Goal: Information Seeking & Learning: Learn about a topic

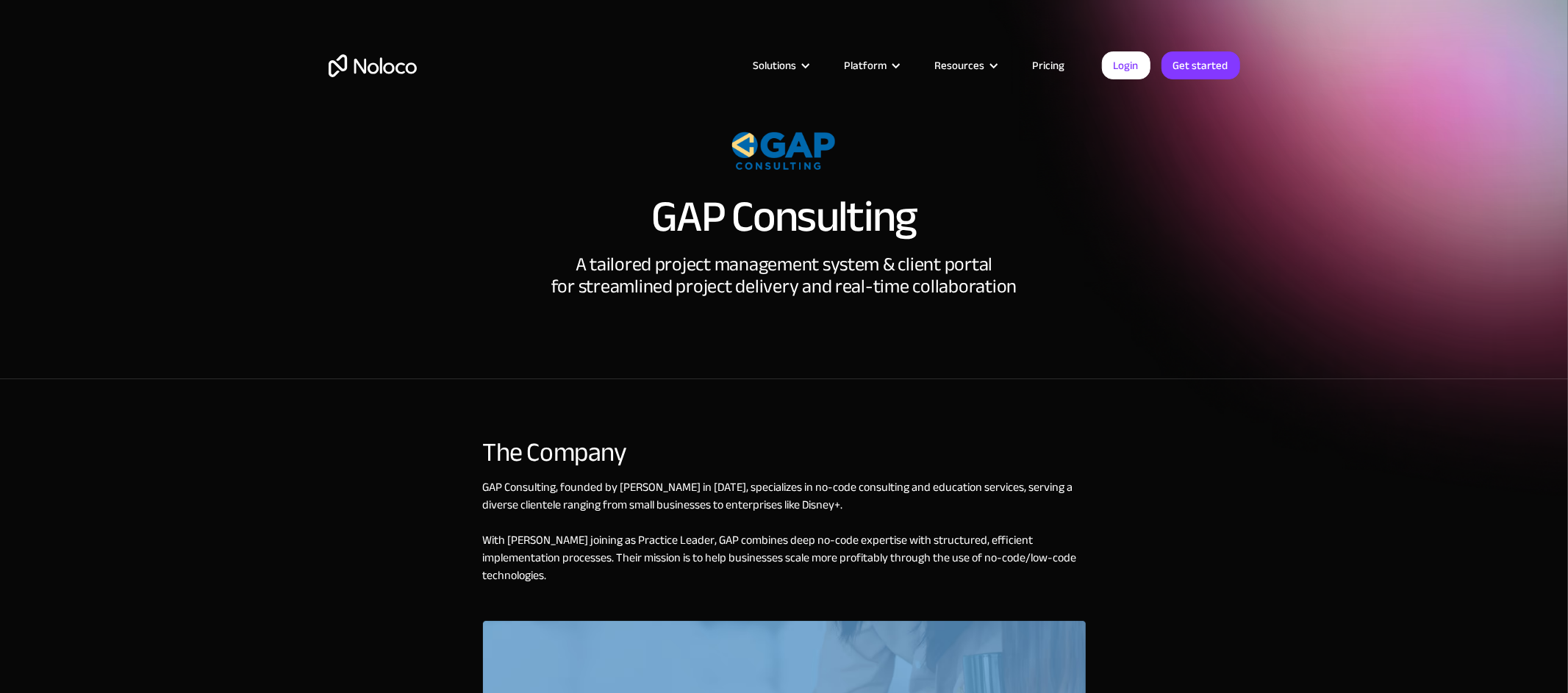
click at [384, 66] on img "home" at bounding box center [372, 65] width 88 height 23
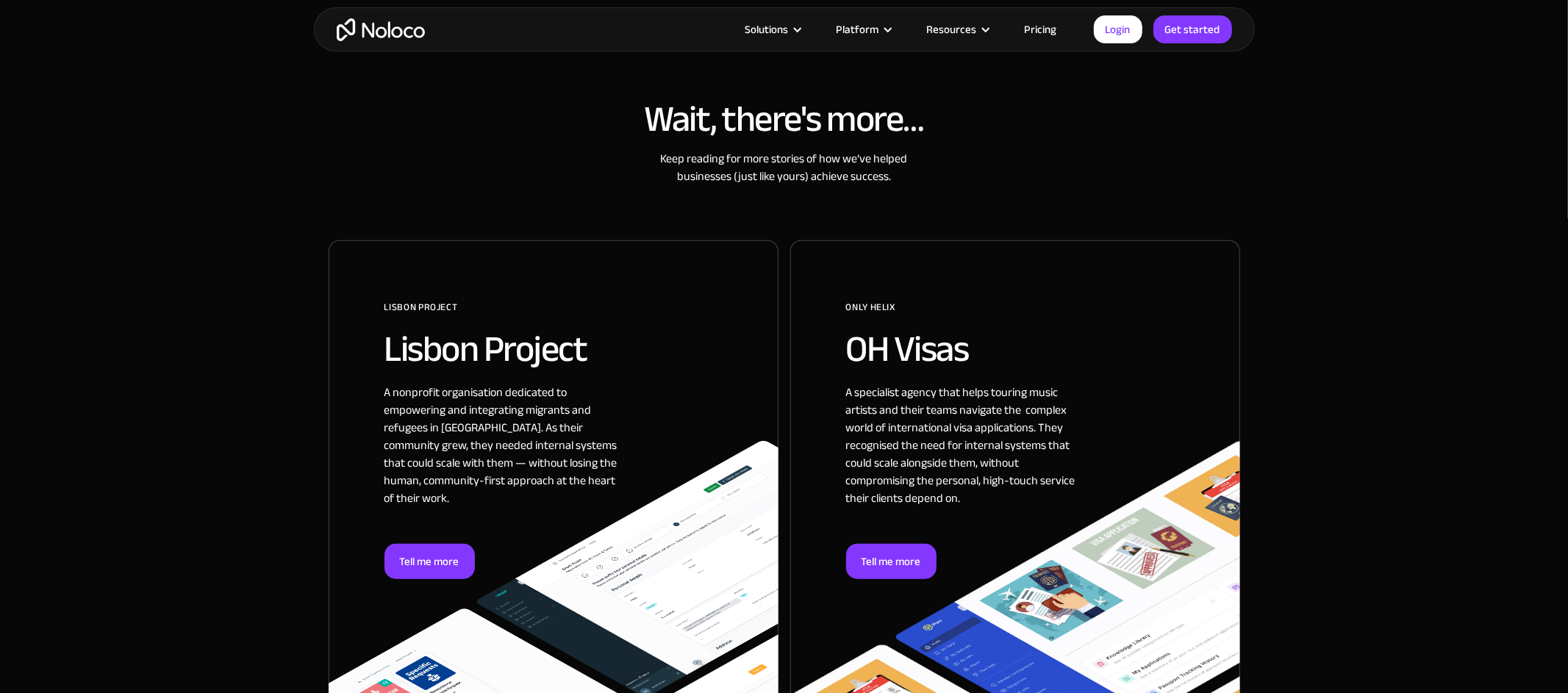
scroll to position [742, 0]
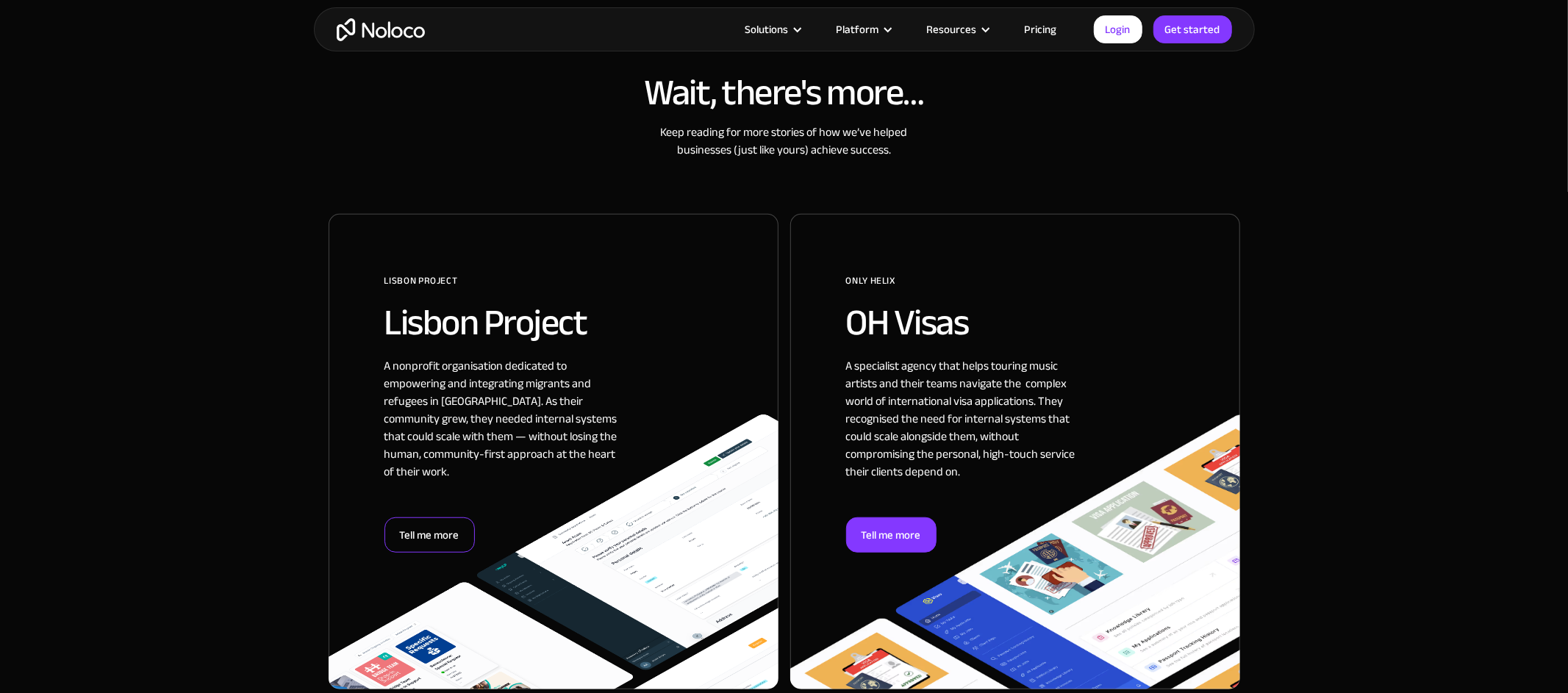
click at [447, 522] on div "Tell me more" at bounding box center [430, 535] width 91 height 35
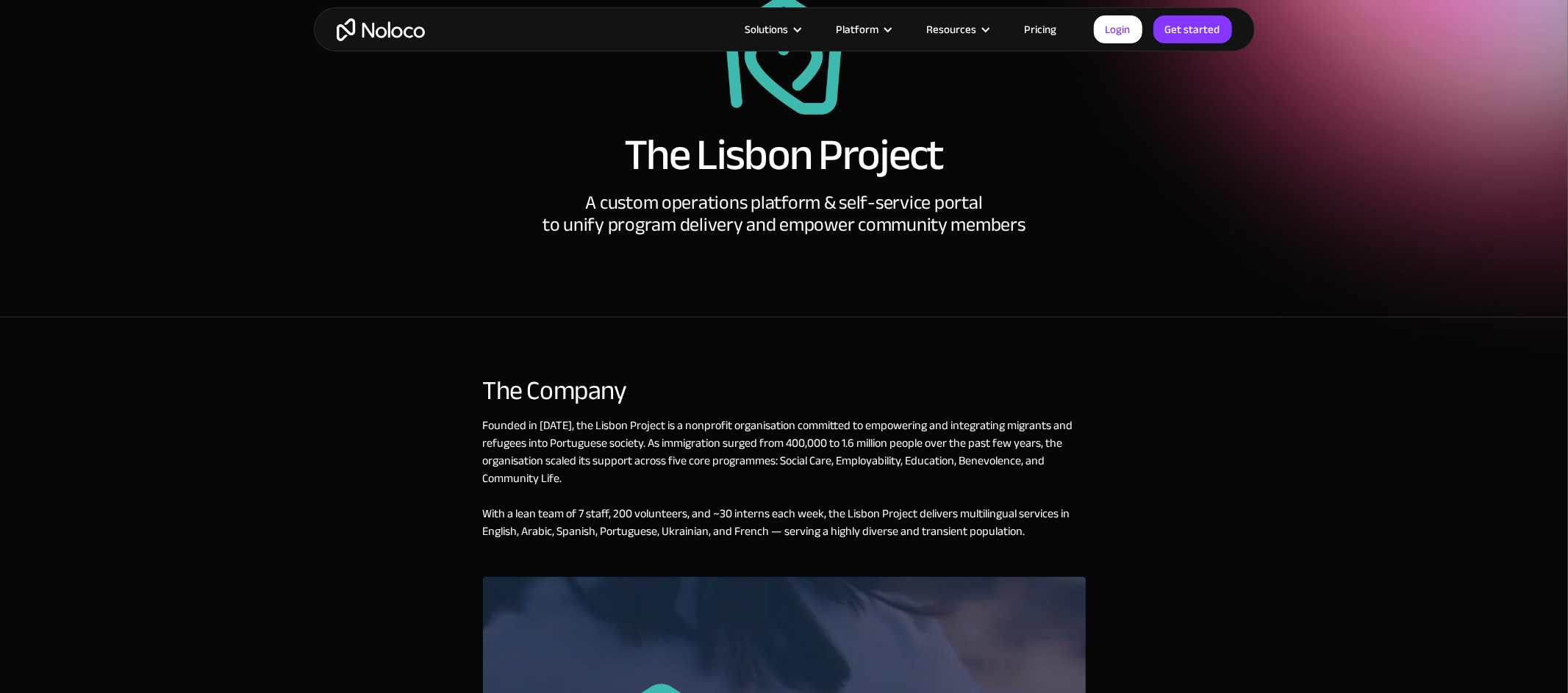
scroll to position [130, 0]
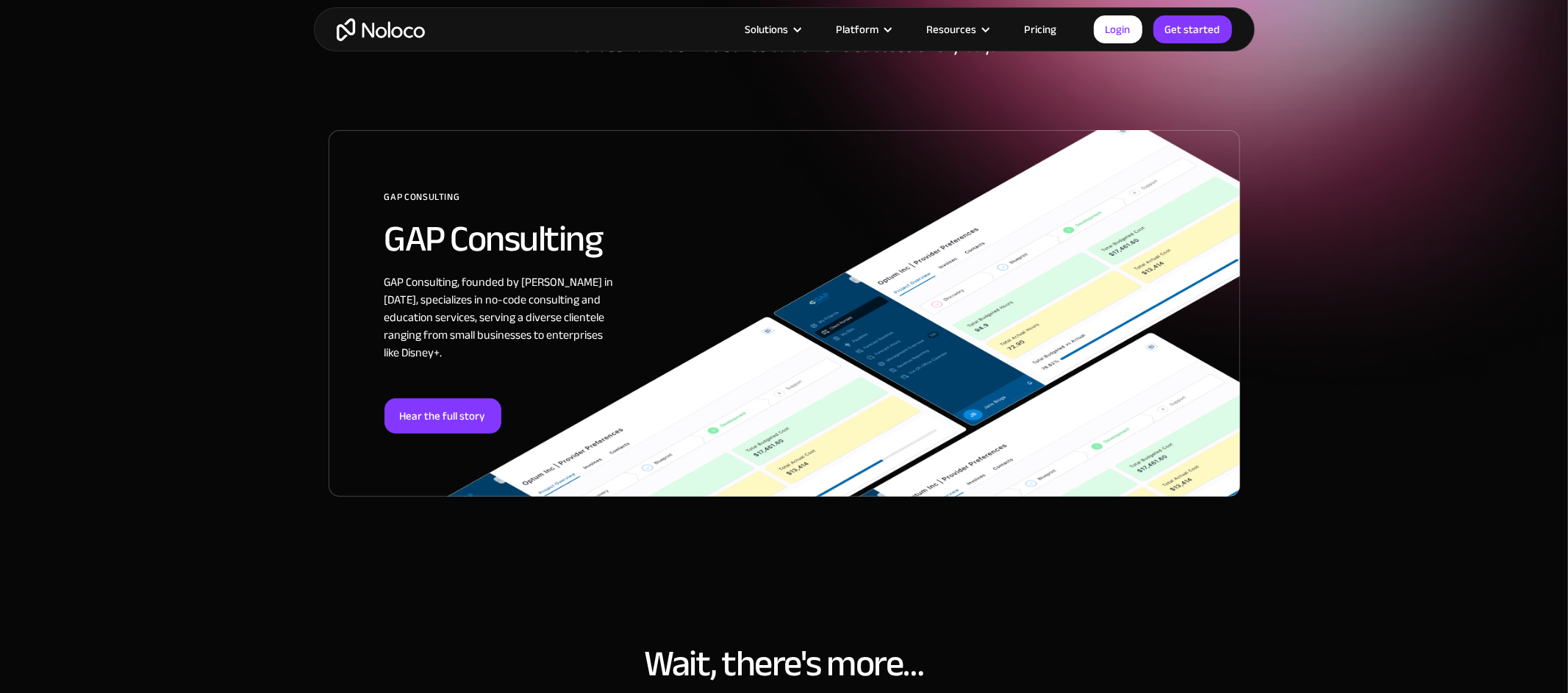
scroll to position [93, 0]
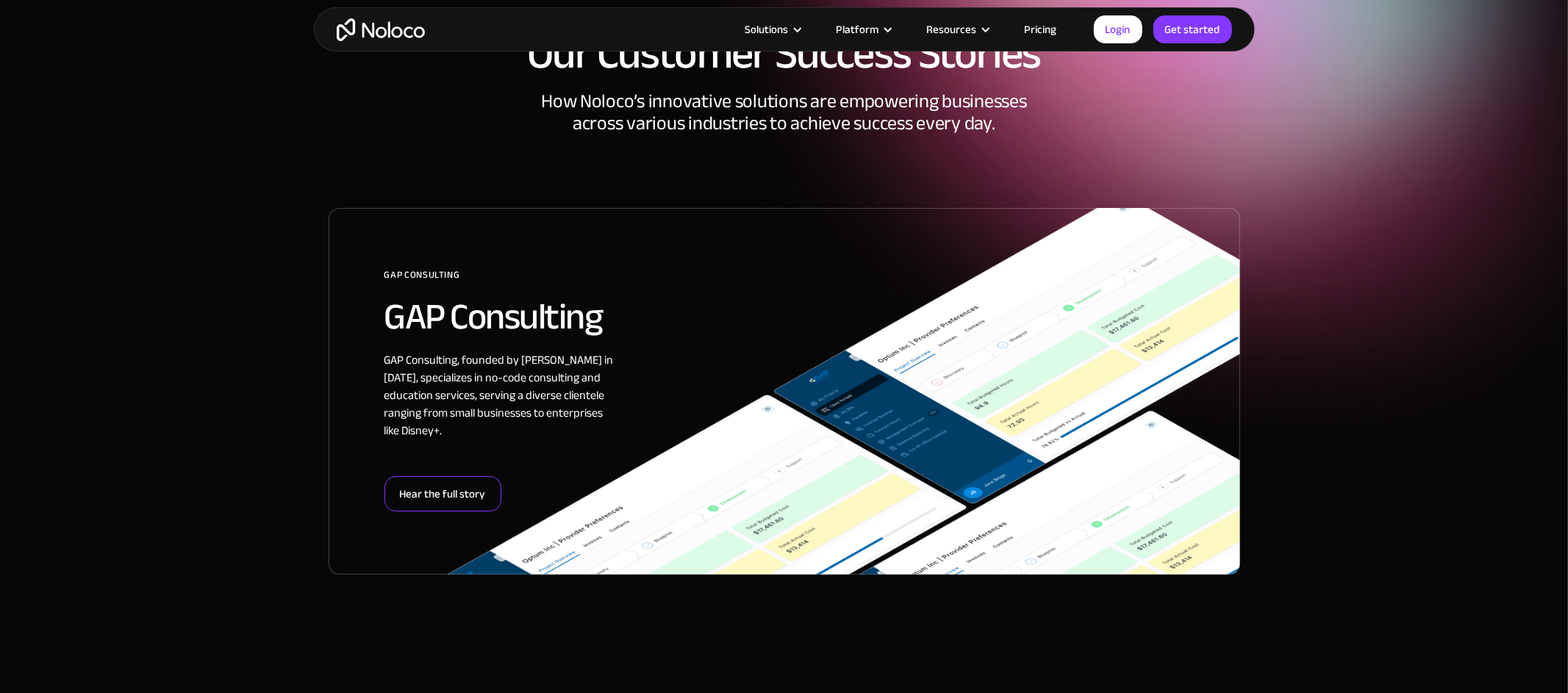
click at [454, 495] on div "Hear the full story" at bounding box center [443, 494] width 117 height 35
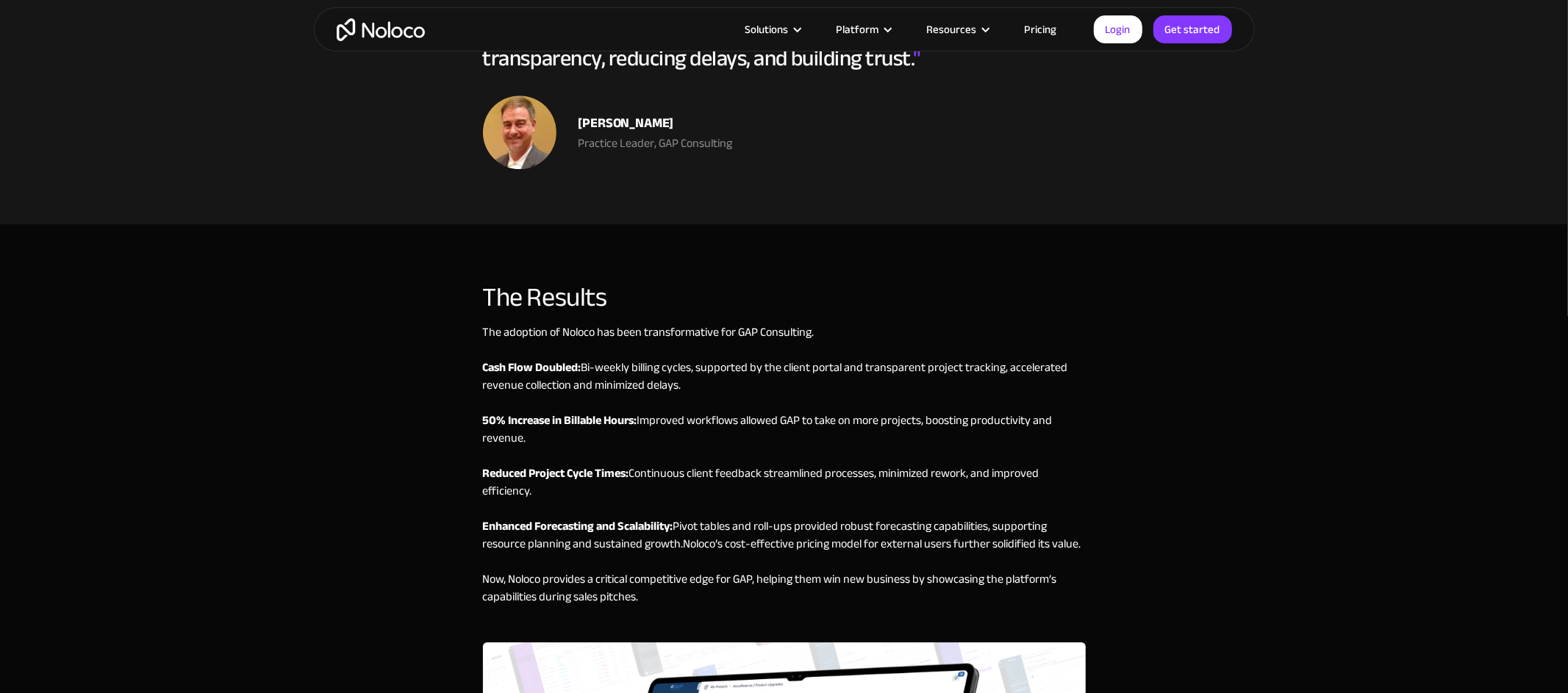
scroll to position [3615, 0]
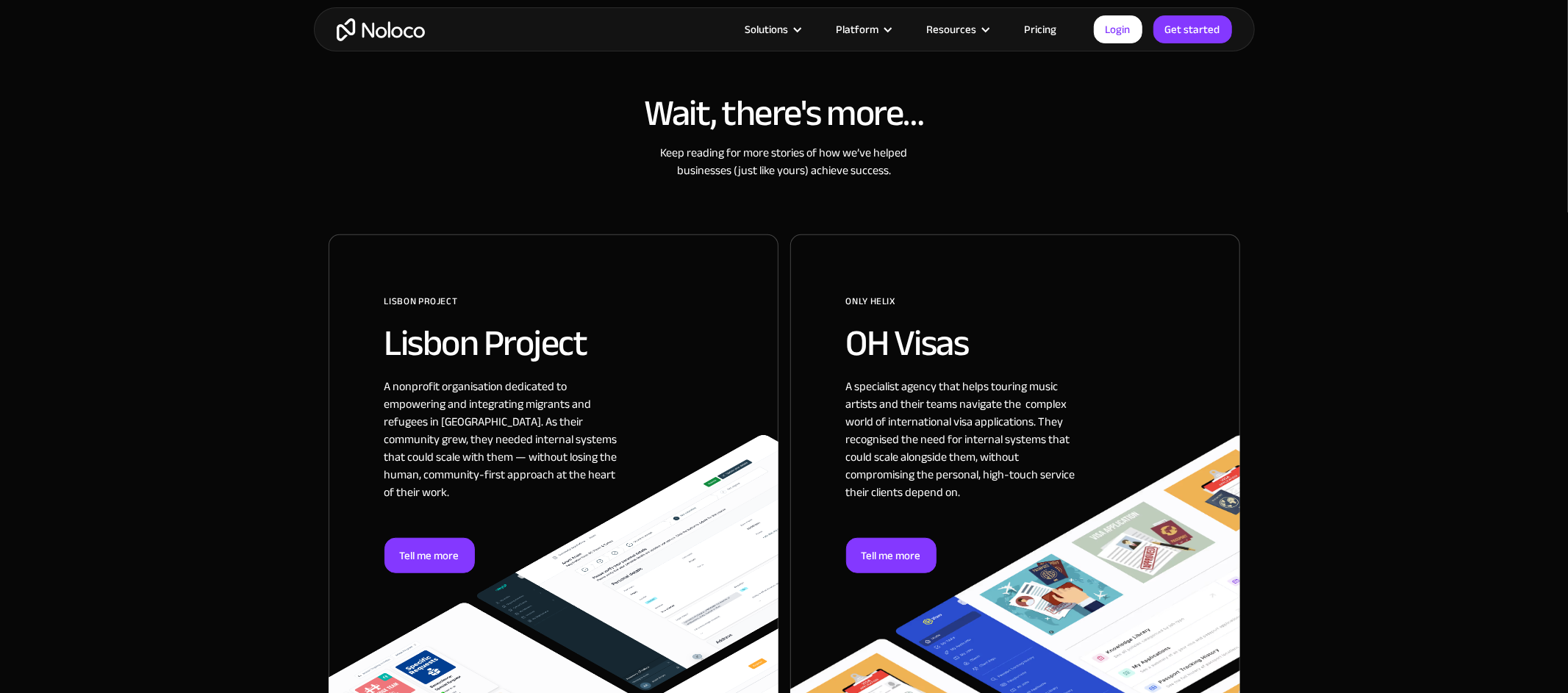
scroll to position [828, 0]
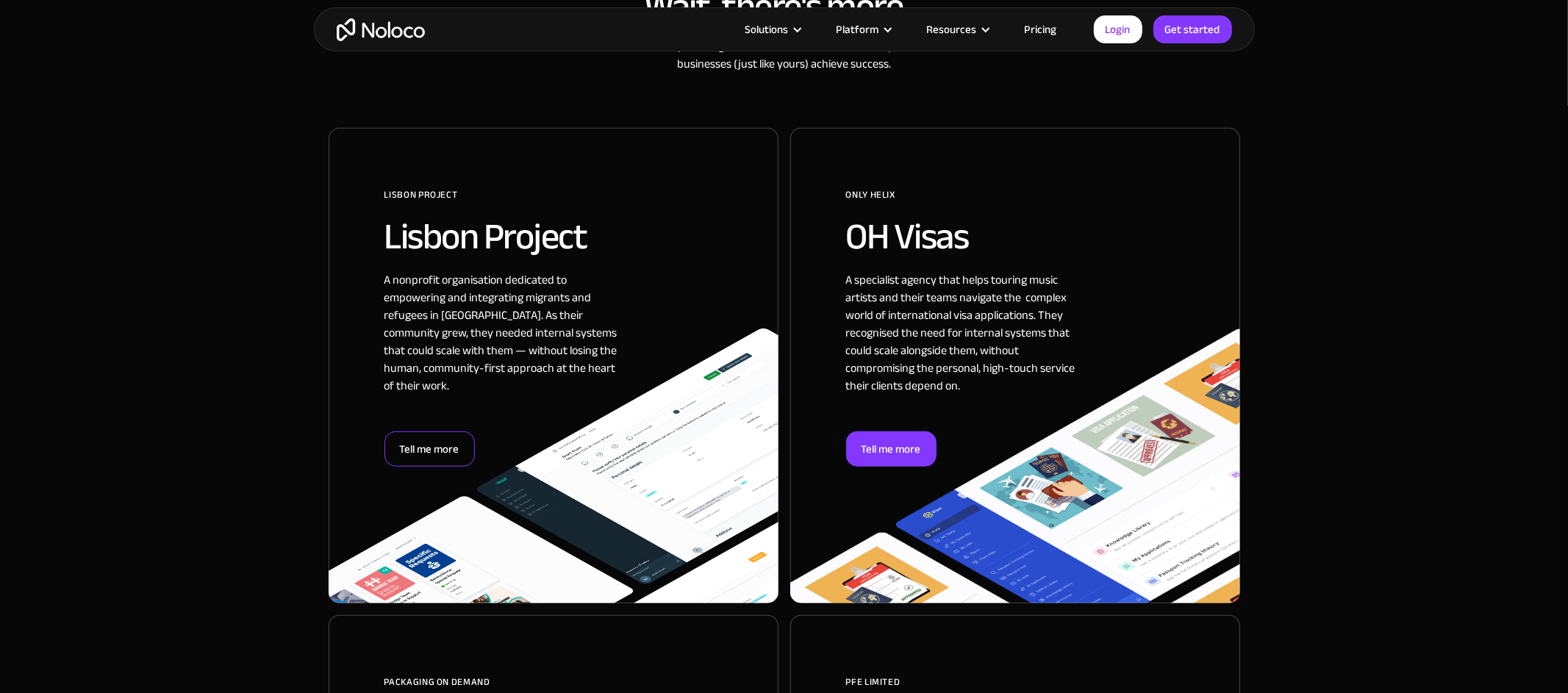
click at [418, 449] on div "Tell me more" at bounding box center [430, 449] width 91 height 35
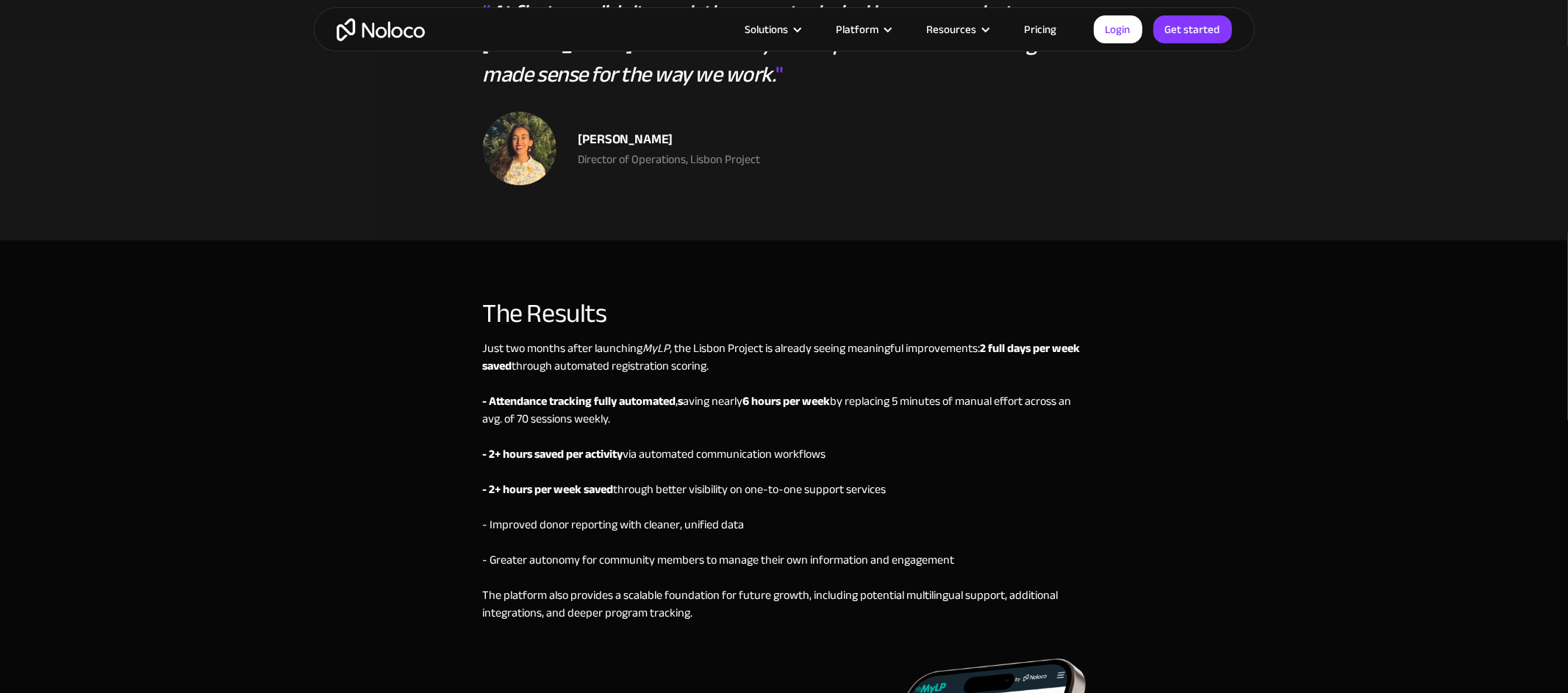
scroll to position [4280, 0]
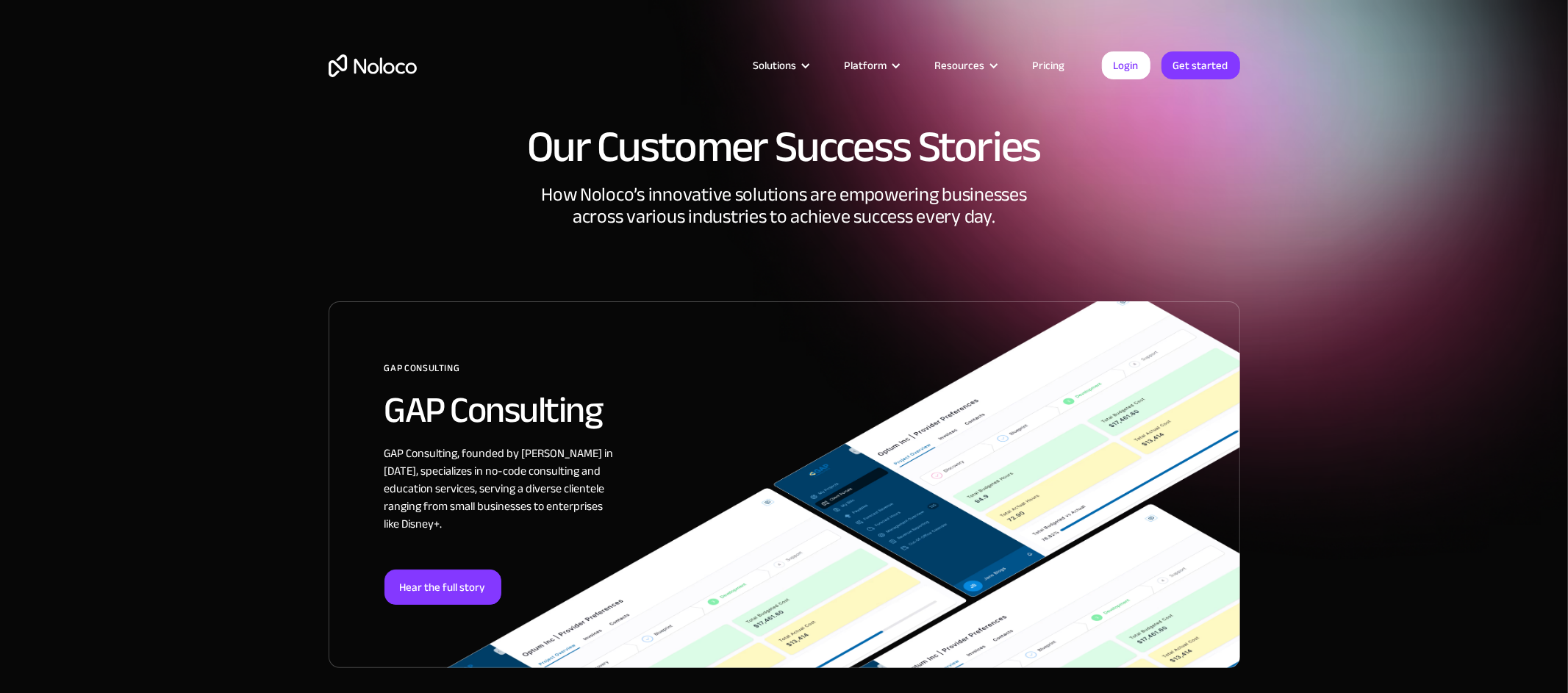
click at [441, 605] on div "GAP Consulting GAP Consulting GAP Consulting, founded by [PERSON_NAME] in [DATE…" at bounding box center [812, 512] width 855 height 310
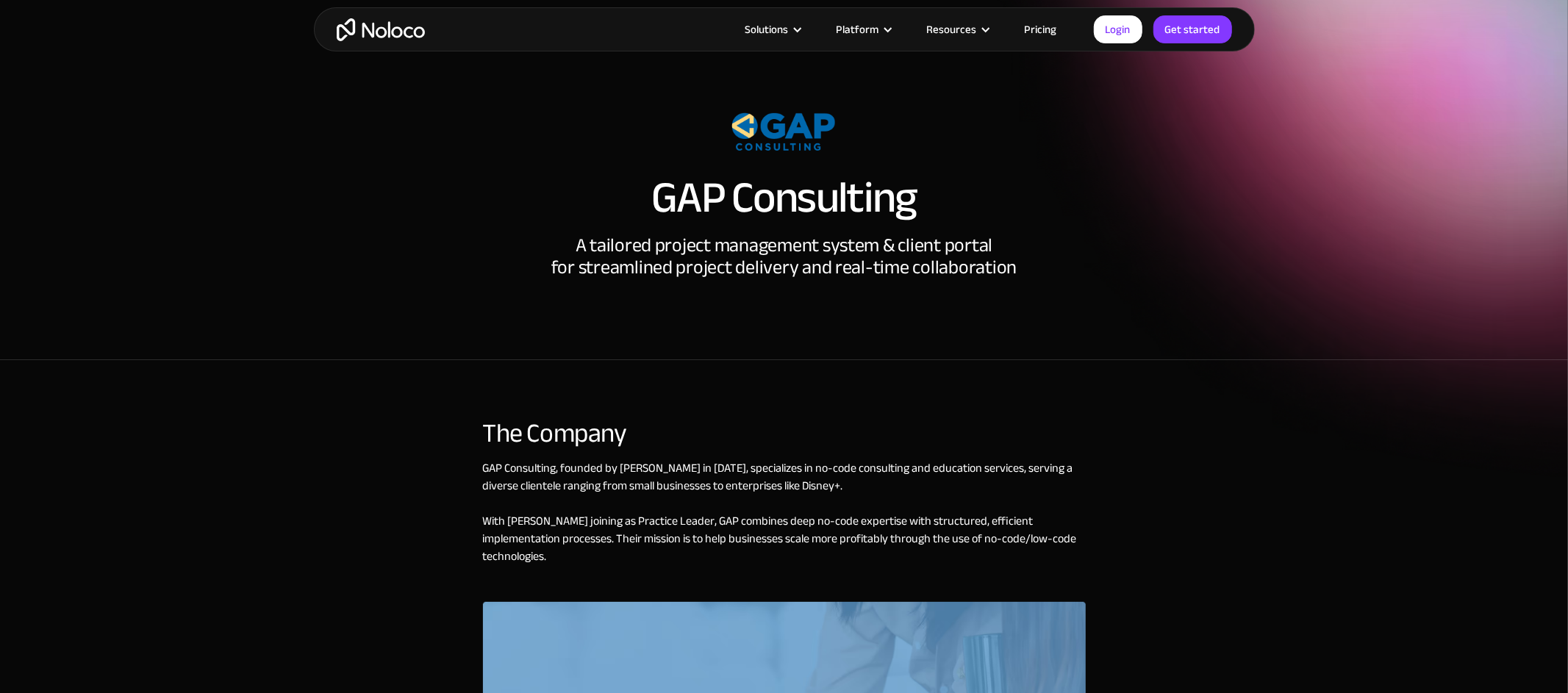
scroll to position [18, 0]
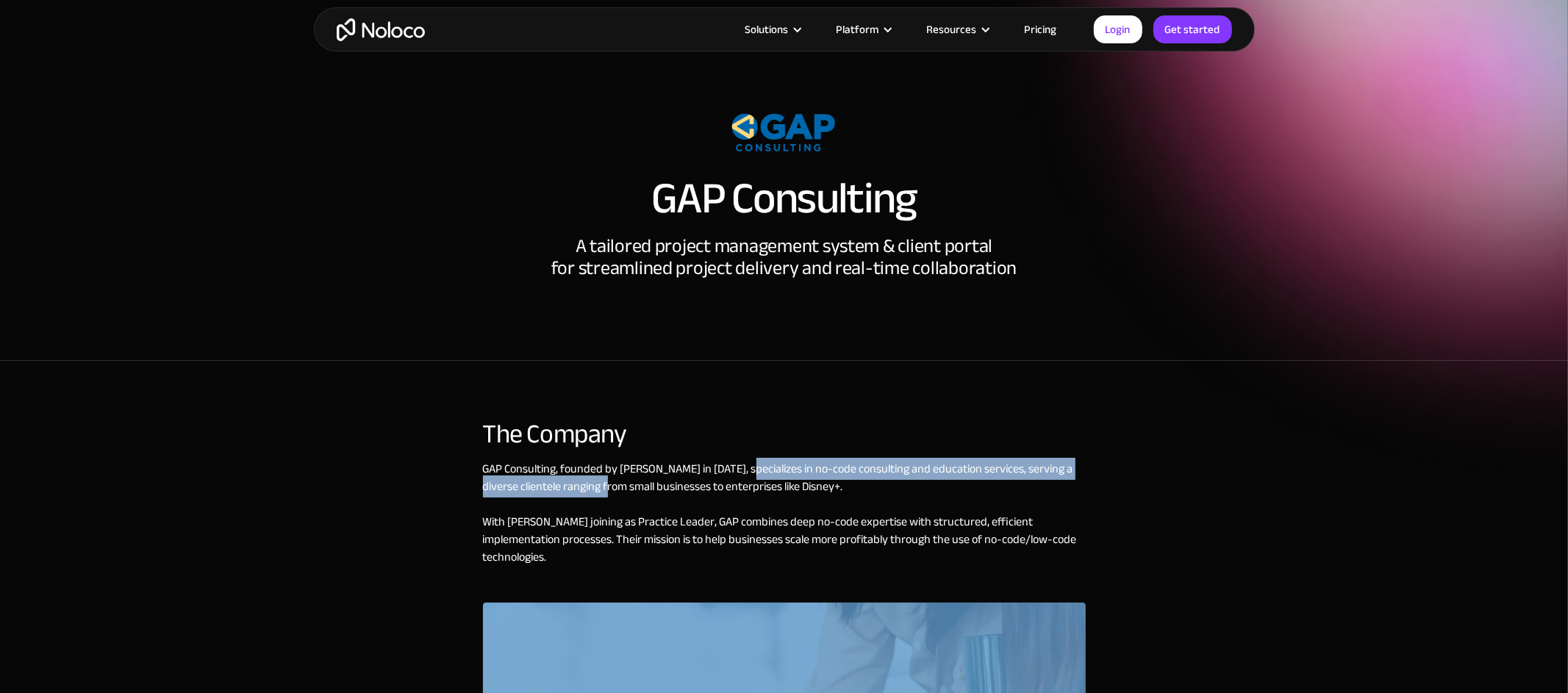
drag, startPoint x: 747, startPoint y: 468, endPoint x: 604, endPoint y: 485, distance: 144.0
click at [604, 485] on div "GAP Consulting , founded by Gareth Pronovost in 2018, specializes in no-code co…" at bounding box center [784, 531] width 603 height 142
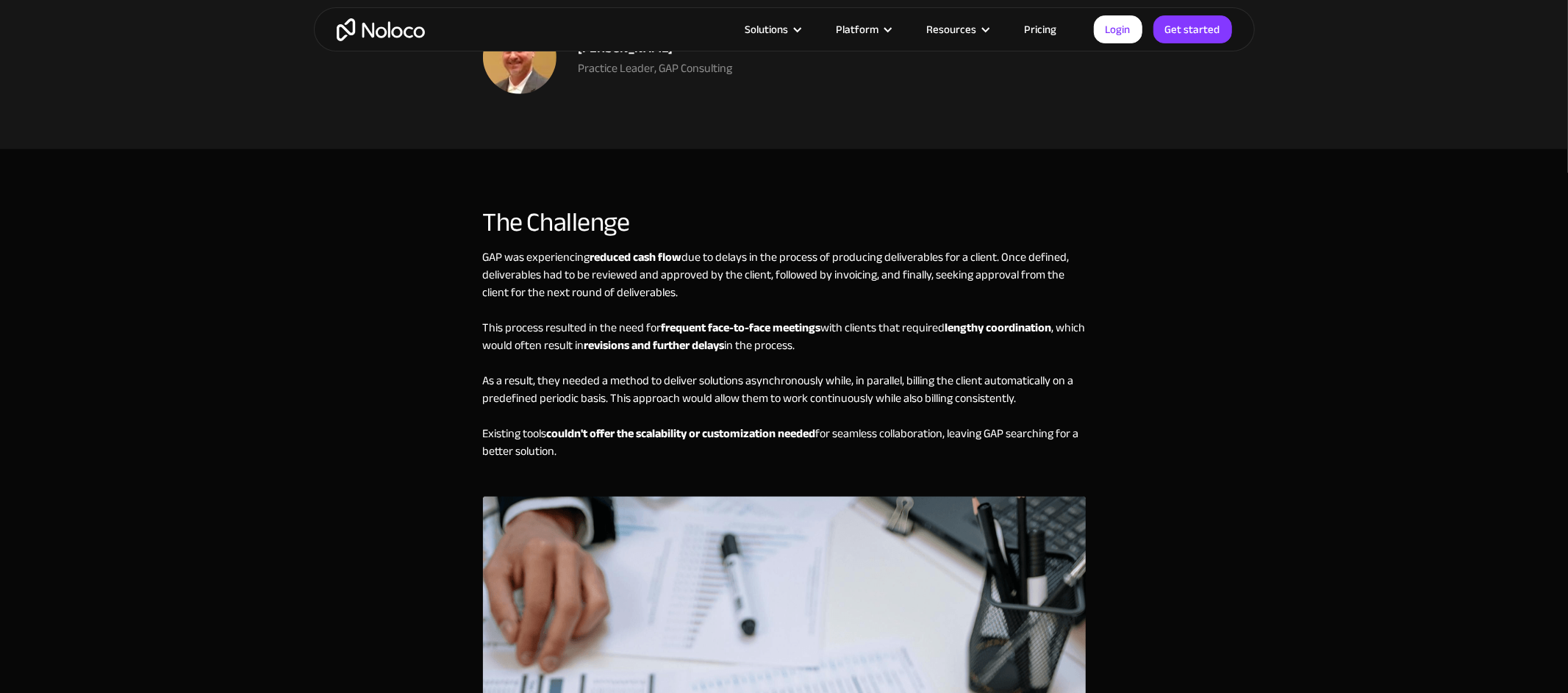
scroll to position [1324, 0]
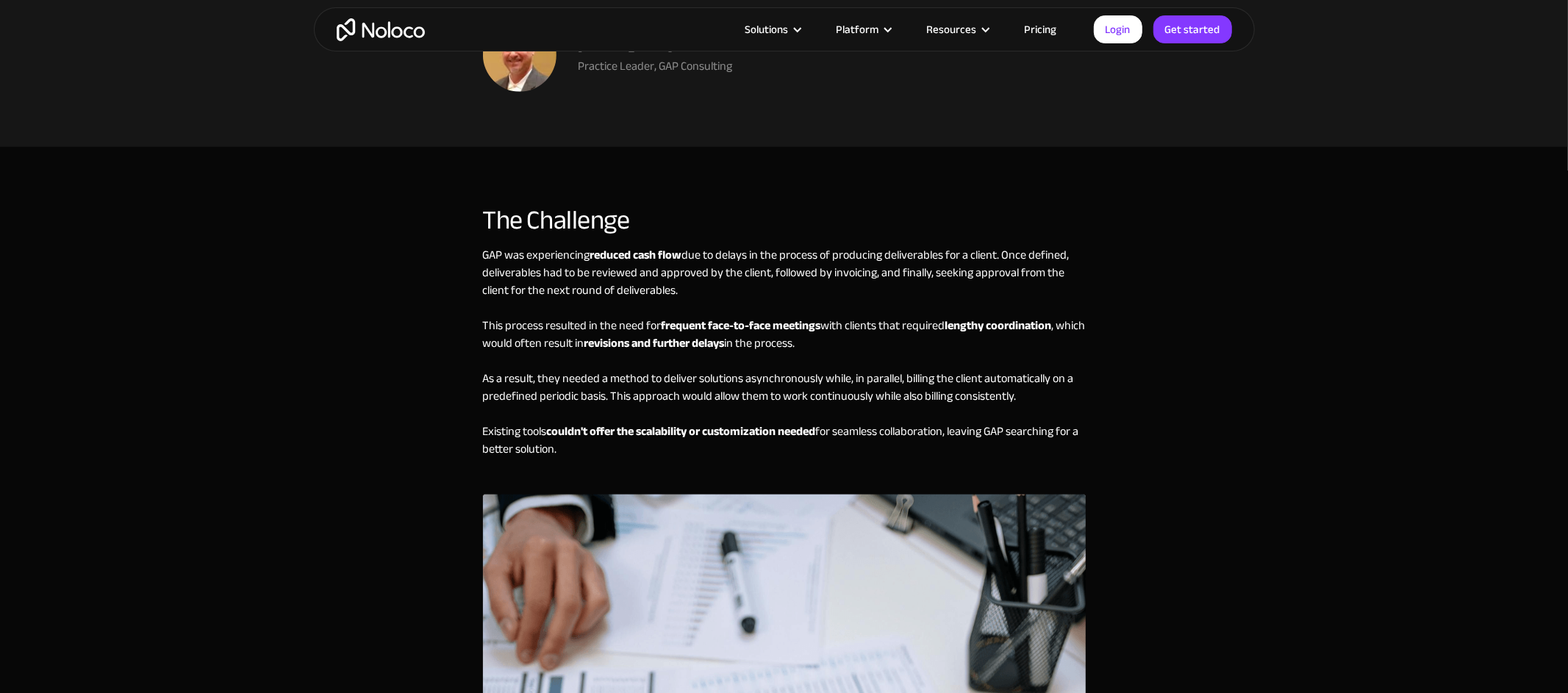
drag, startPoint x: 482, startPoint y: 255, endPoint x: 623, endPoint y: 481, distance: 266.4
click at [623, 482] on div "GAP was experiencing reduced cash flow due to delays in the process of producin…" at bounding box center [784, 370] width 603 height 248
copy div "GAP was experiencing reduced cash flow due to delays in the process of producin…"
click at [1219, 512] on div "The Challenge GAP was experiencing reduced cash flow due to delays in the proce…" at bounding box center [784, 585] width 941 height 788
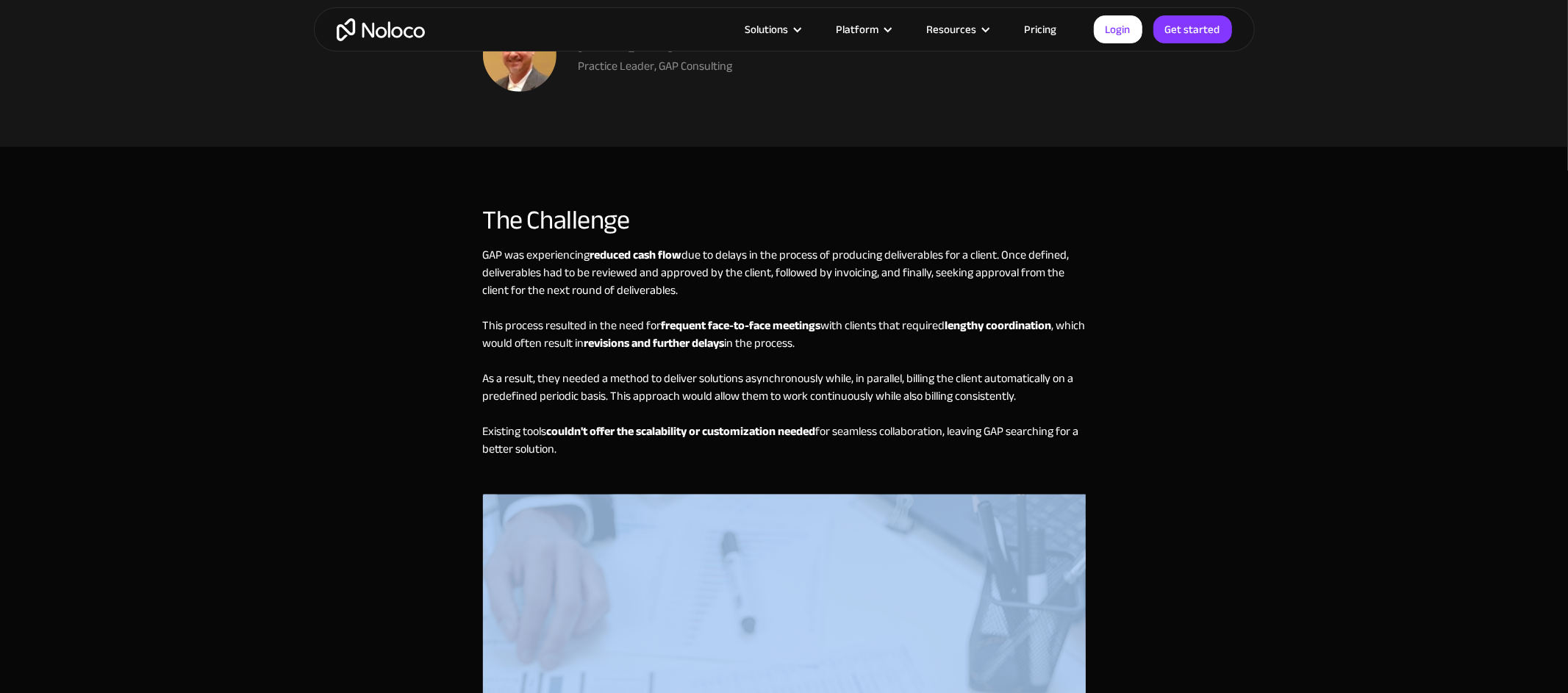
click at [1219, 512] on div "The Challenge GAP was experiencing reduced cash flow due to delays in the proce…" at bounding box center [784, 585] width 941 height 788
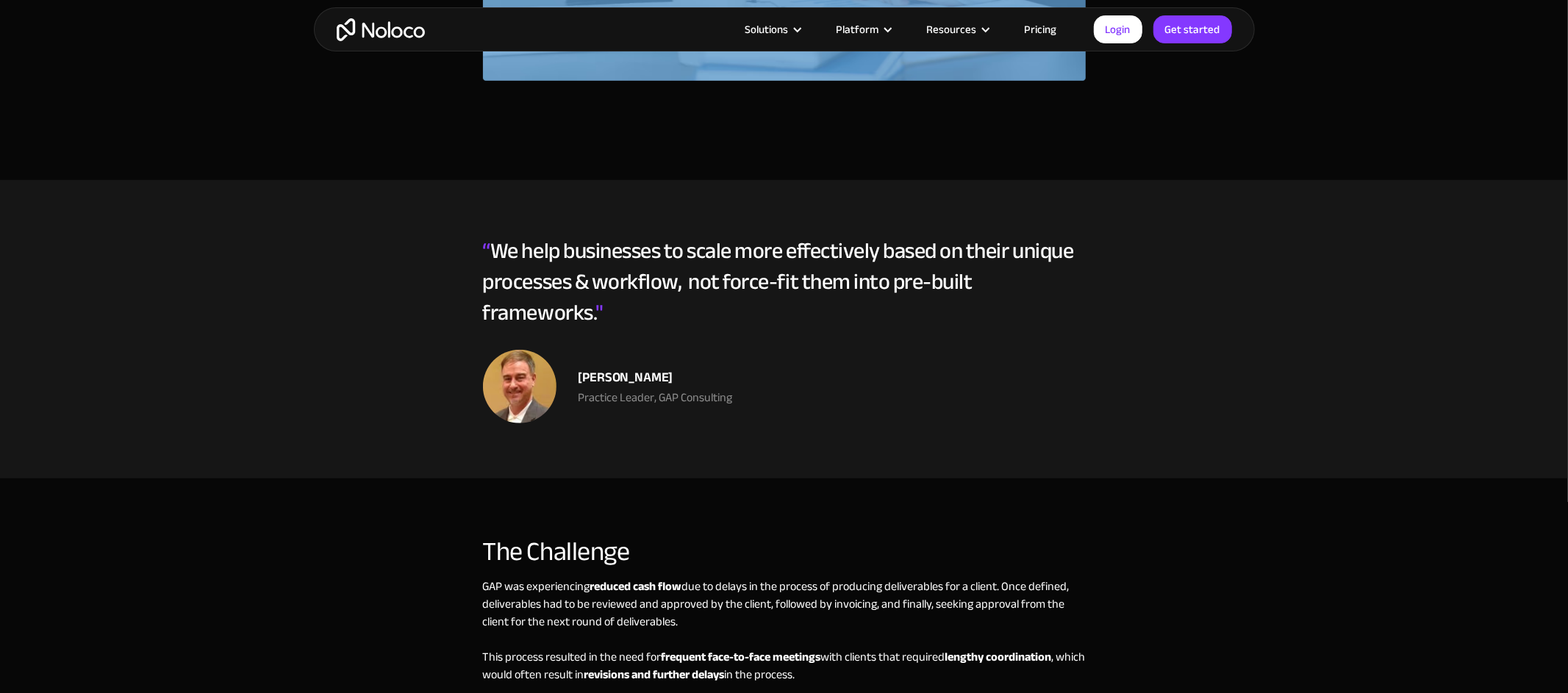
scroll to position [994, 0]
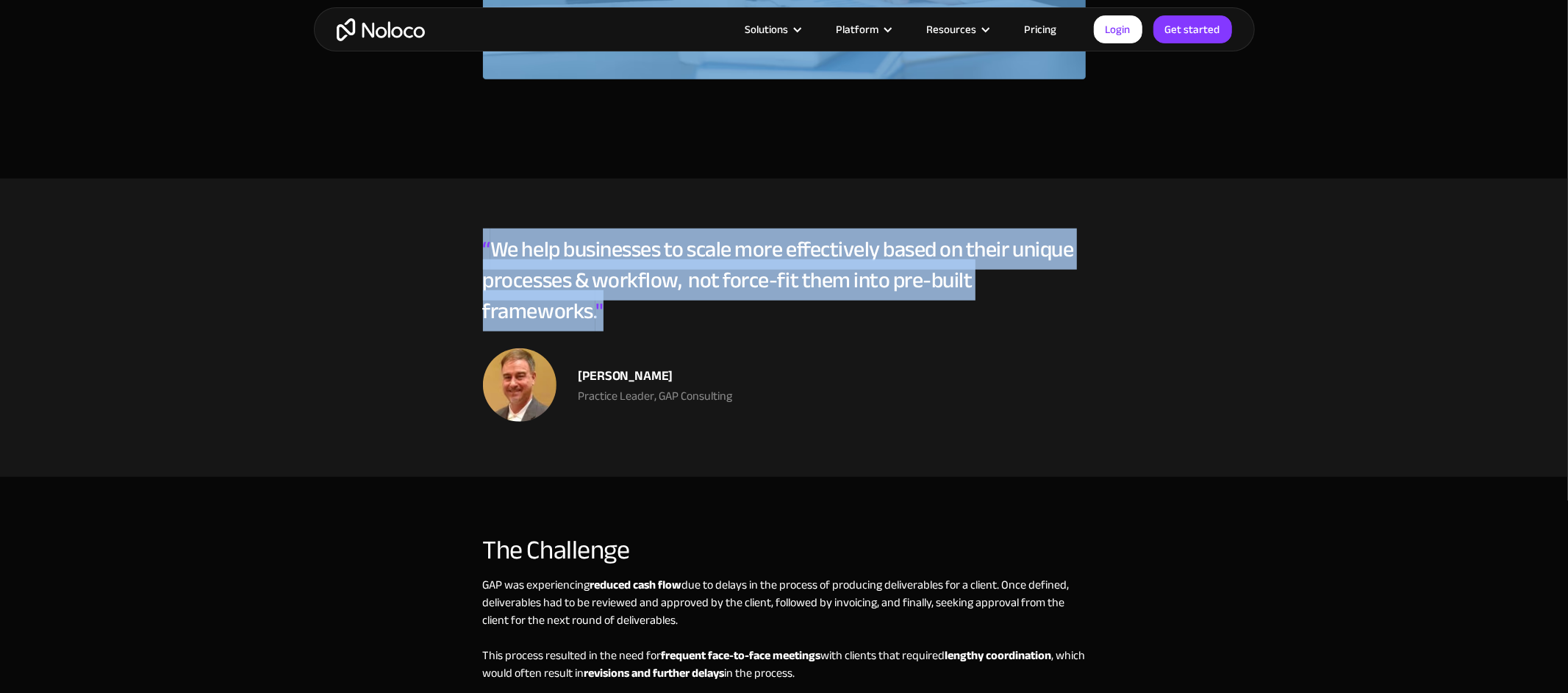
drag, startPoint x: 482, startPoint y: 248, endPoint x: 623, endPoint y: 314, distance: 155.7
click at [623, 314] on div "“ We help businesses to scale more effectively based on their unique processes …" at bounding box center [784, 291] width 603 height 115
copy div "“ We help businesses to scale more effectively based on their unique processes …"
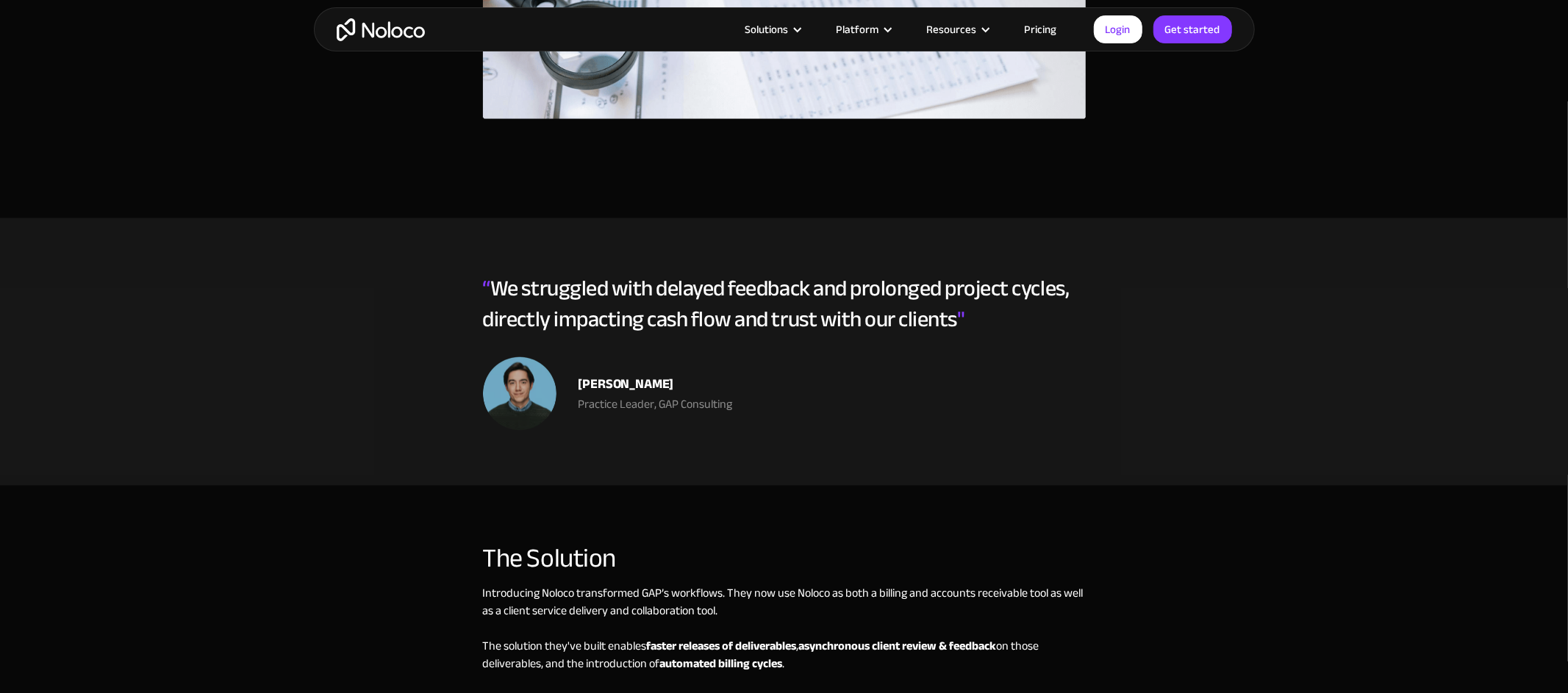
scroll to position [2144, 0]
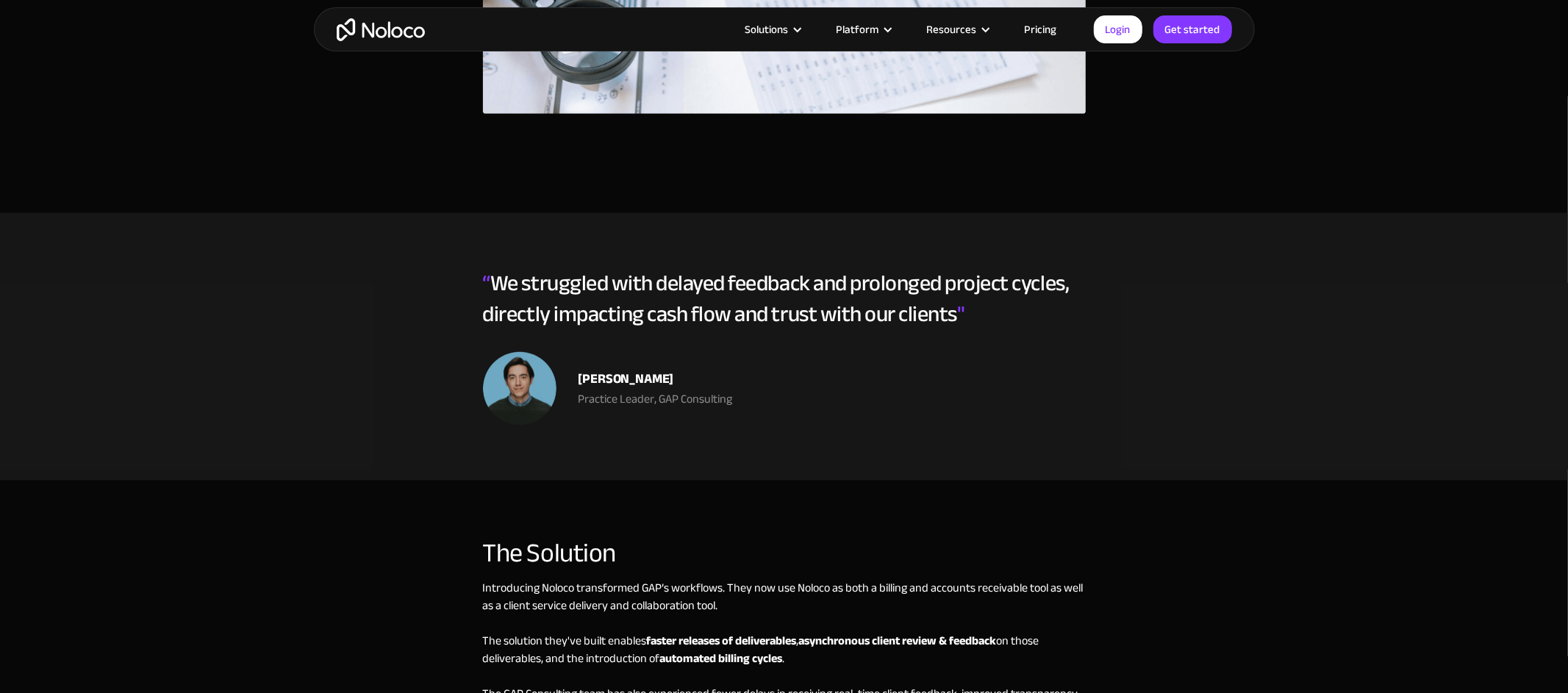
click at [505, 290] on div "“ We struggled with delayed feedback and prolonged project cycles, directly imp…" at bounding box center [784, 310] width 603 height 84
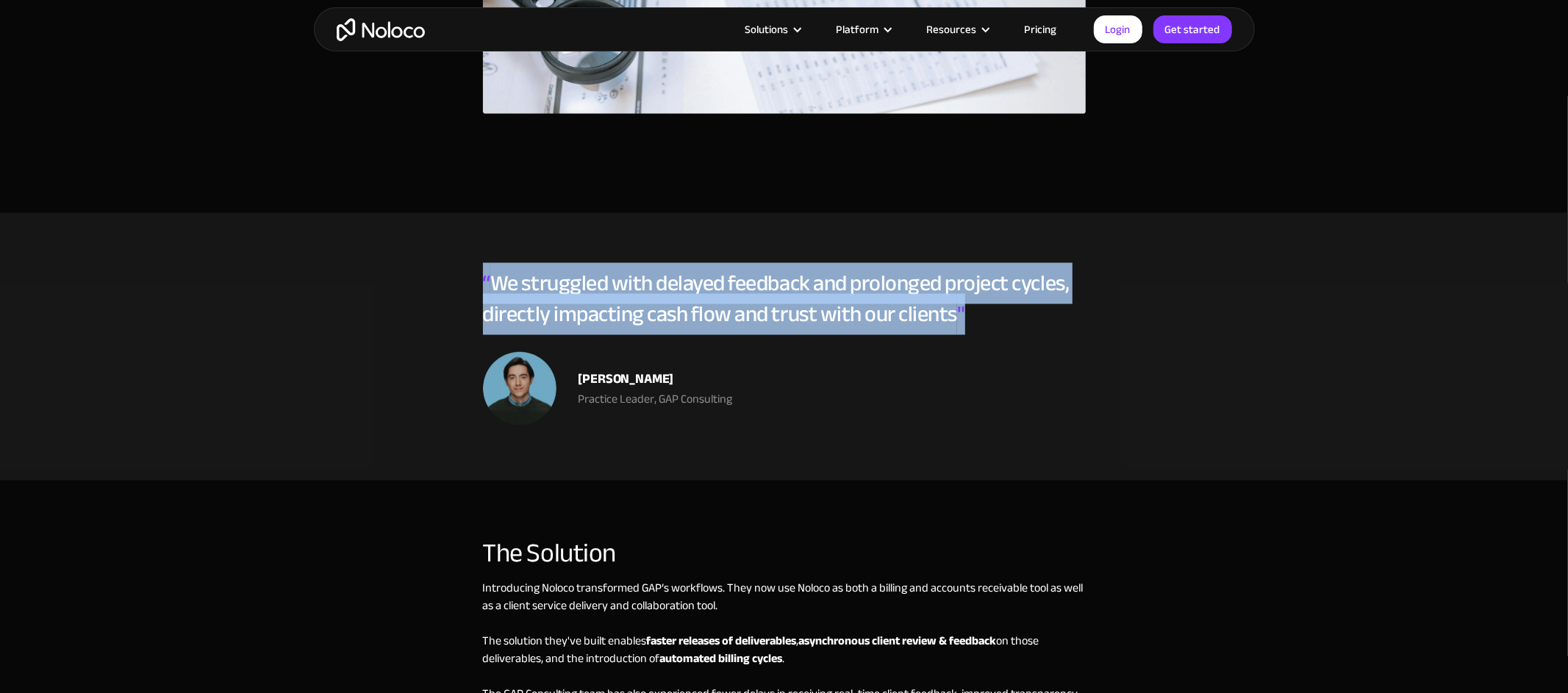
drag, startPoint x: 480, startPoint y: 282, endPoint x: 993, endPoint y: 313, distance: 513.9
click at [993, 313] on section "“ We struggled with delayed feedback and prolonged project cycles, directly imp…" at bounding box center [784, 347] width 1568 height 267
copy div "“ We struggled with delayed feedback and prolonged project cycles, directly imp…"
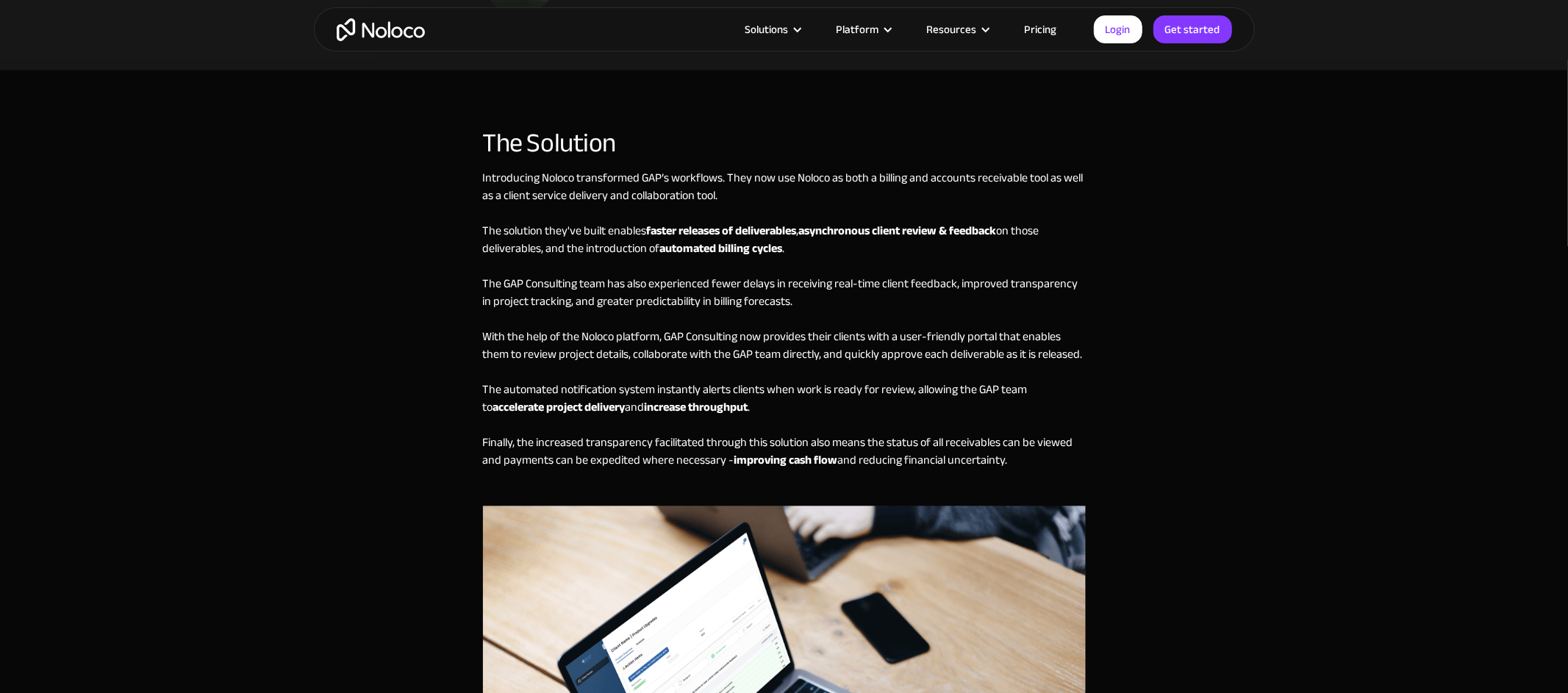
scroll to position [2575, 0]
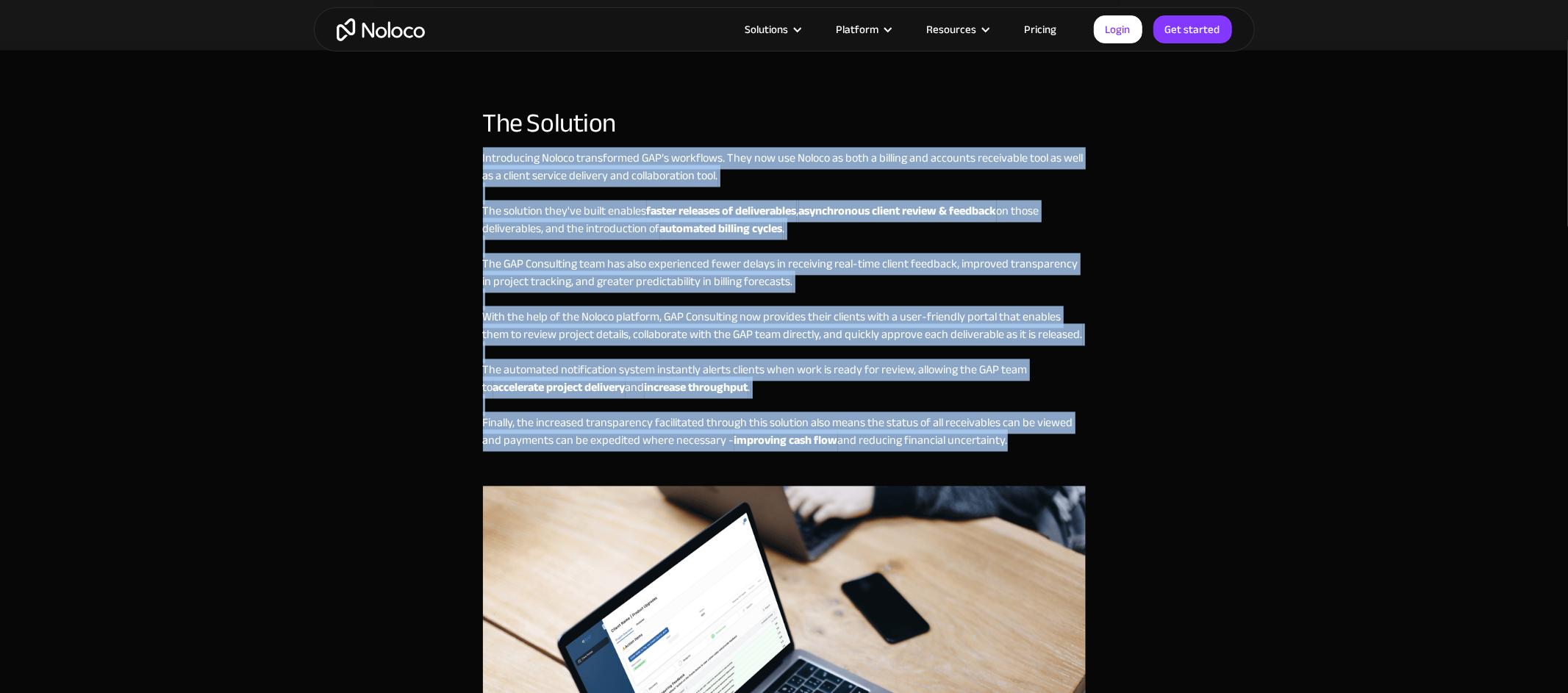
drag, startPoint x: 478, startPoint y: 158, endPoint x: 1036, endPoint y: 457, distance: 633.1
click at [1036, 457] on div "The Solution Introducing Noloco transformed GAP’s workflows. They now use Noloc…" at bounding box center [784, 512] width 941 height 838
copy div "Introducing Noloco transformed GAP’s workflows. They now use Noloco as both a b…"
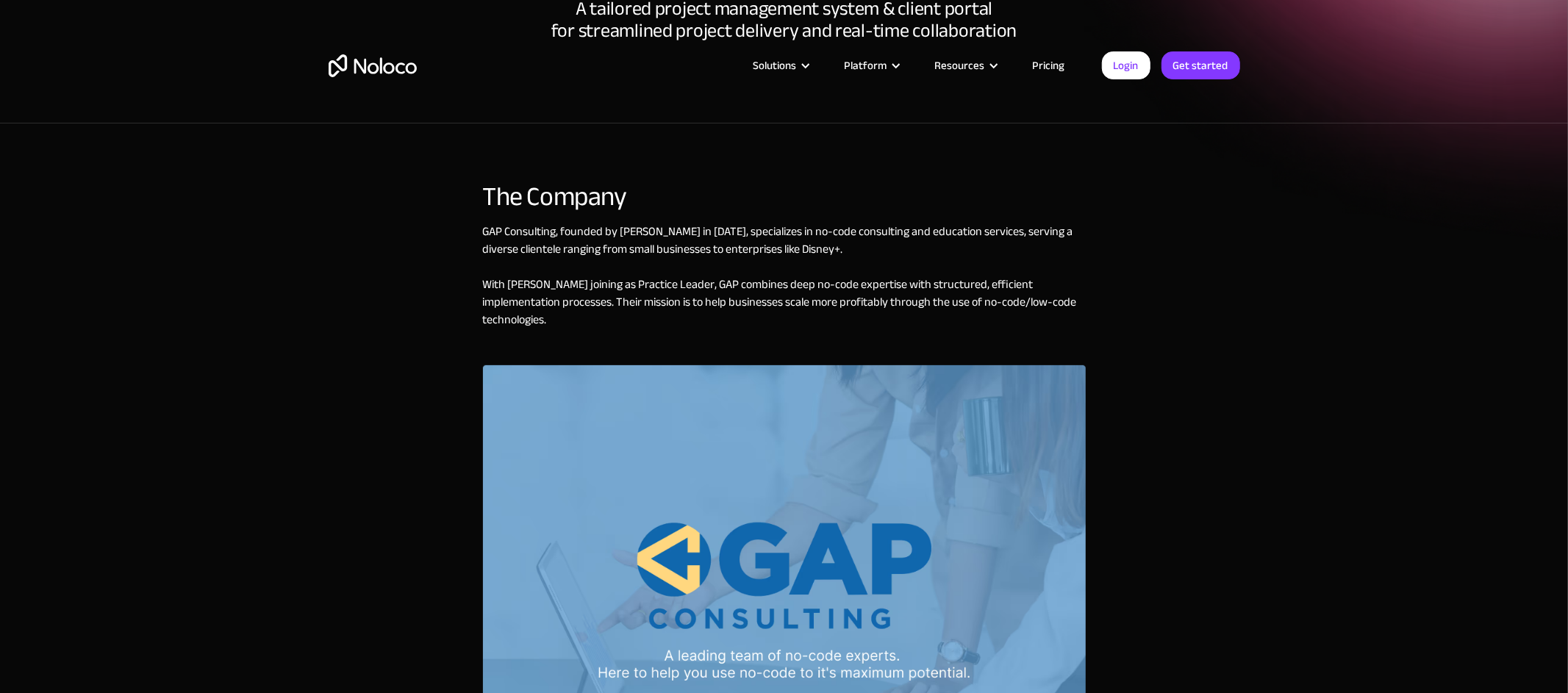
scroll to position [0, 0]
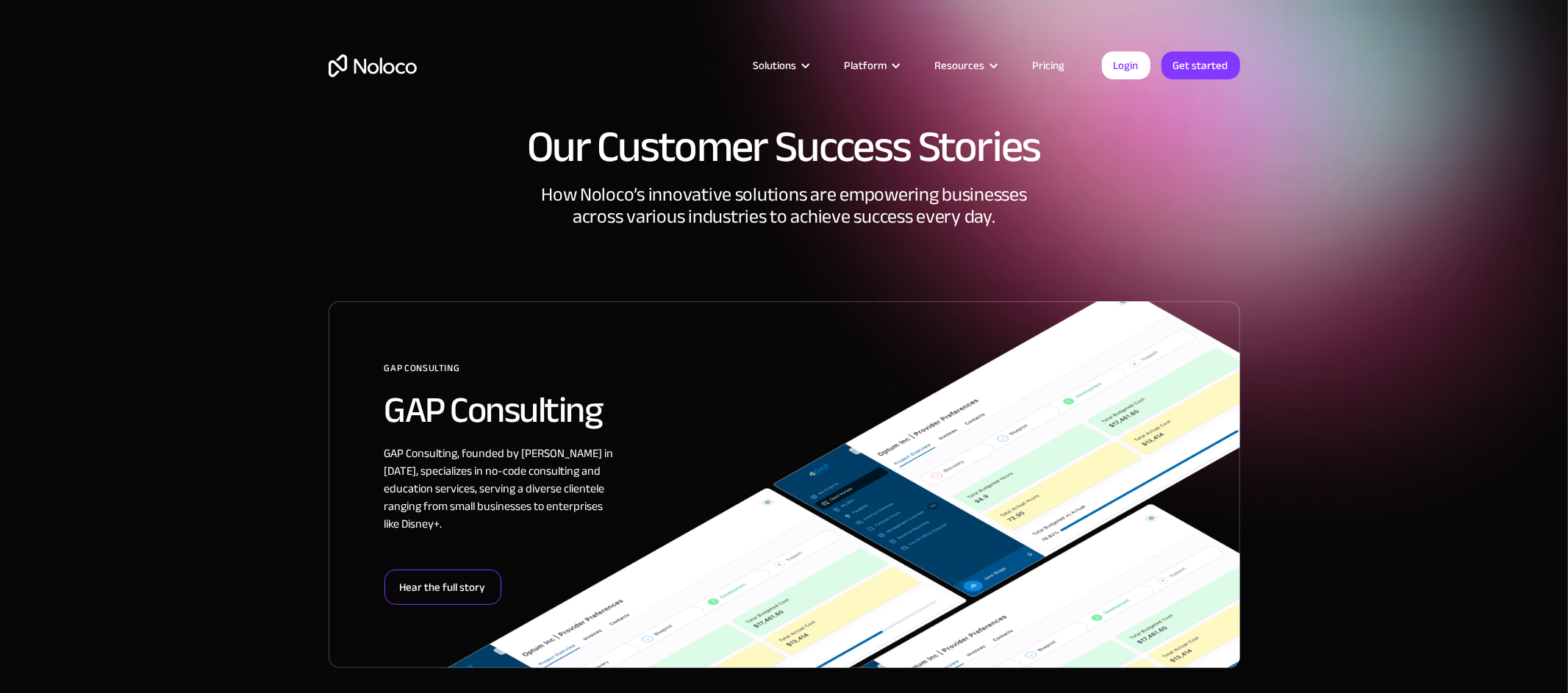
click at [439, 602] on div "Hear the full story" at bounding box center [443, 587] width 117 height 35
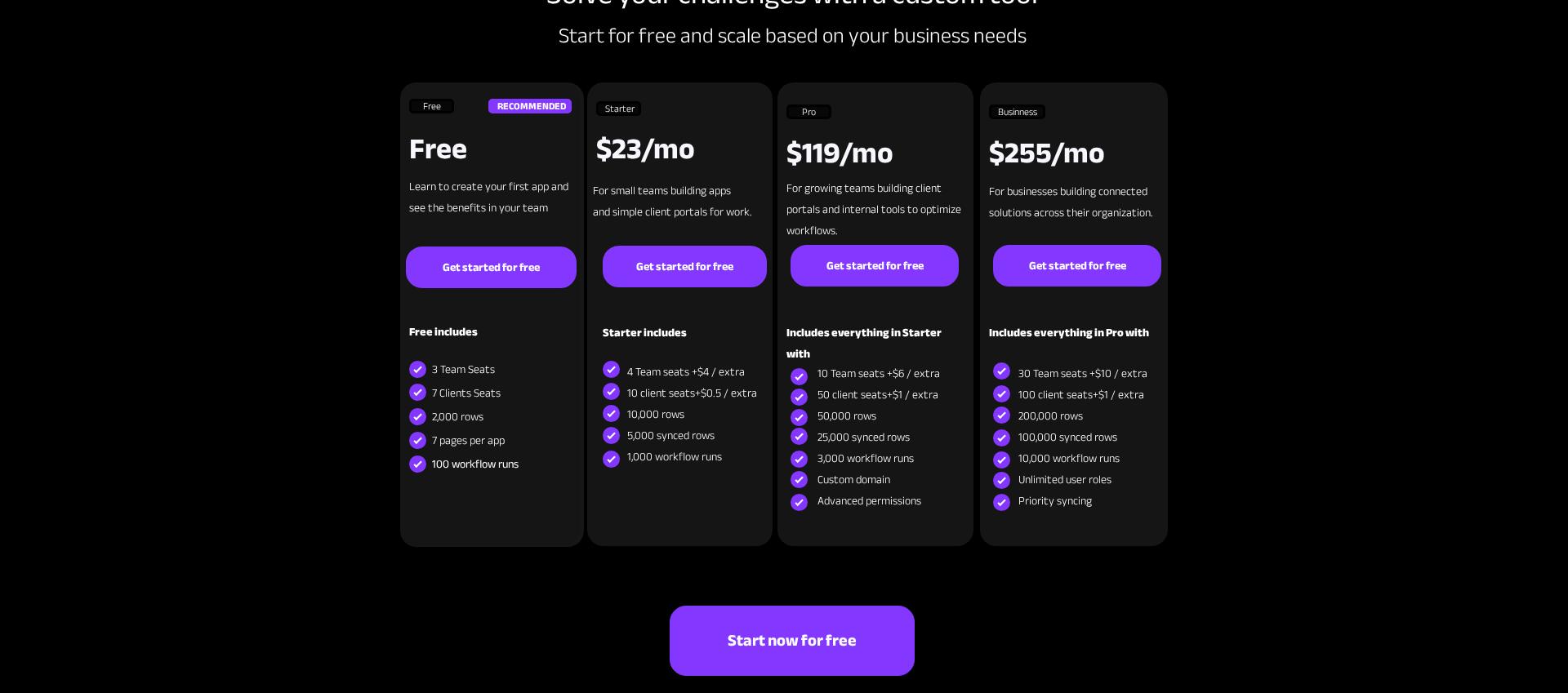
scroll to position [7212, 0]
